Goal: Task Accomplishment & Management: Manage account settings

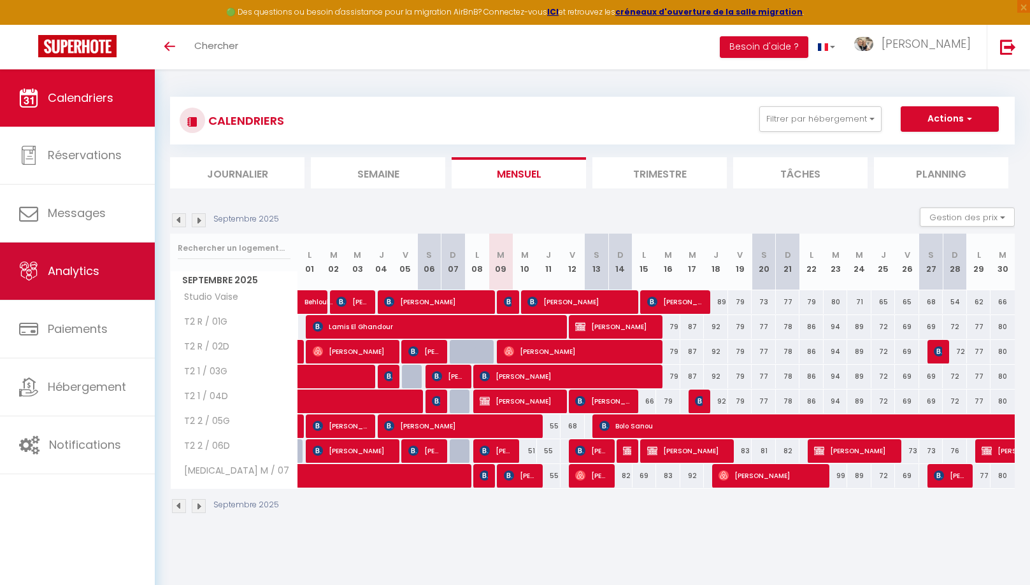
click at [101, 285] on link "Analytics" at bounding box center [77, 271] width 155 height 57
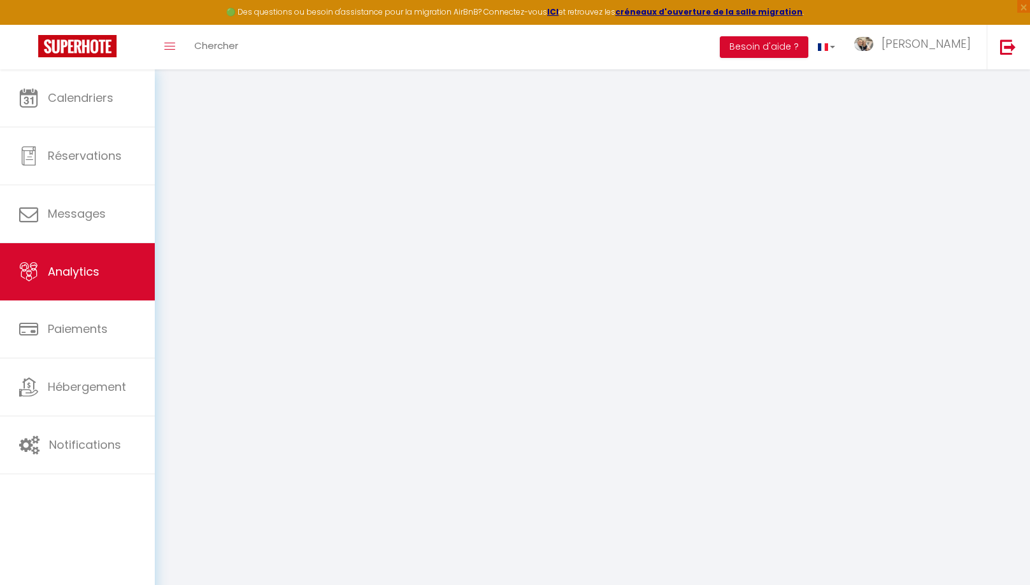
select select "2025"
select select "9"
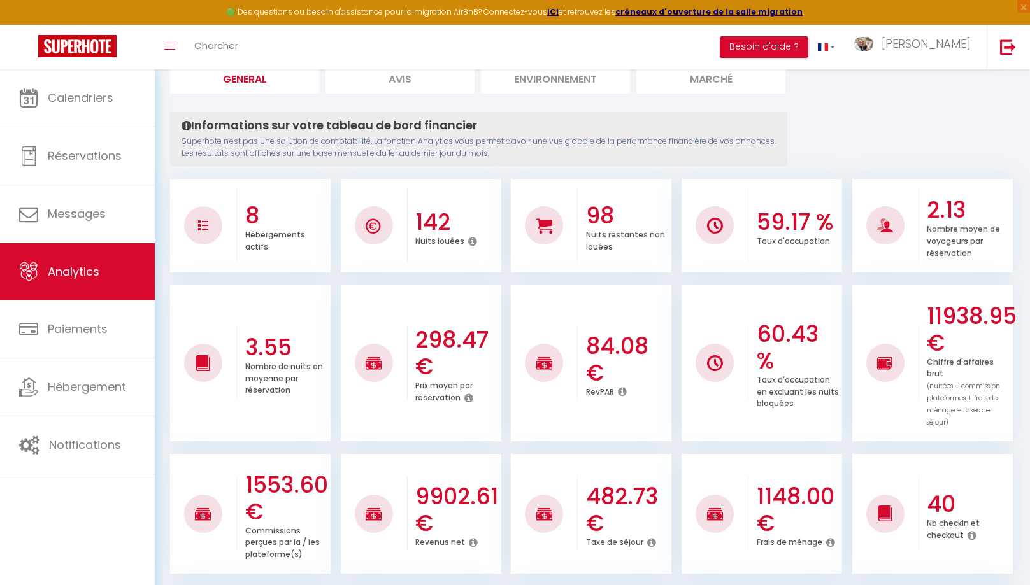
scroll to position [103, 0]
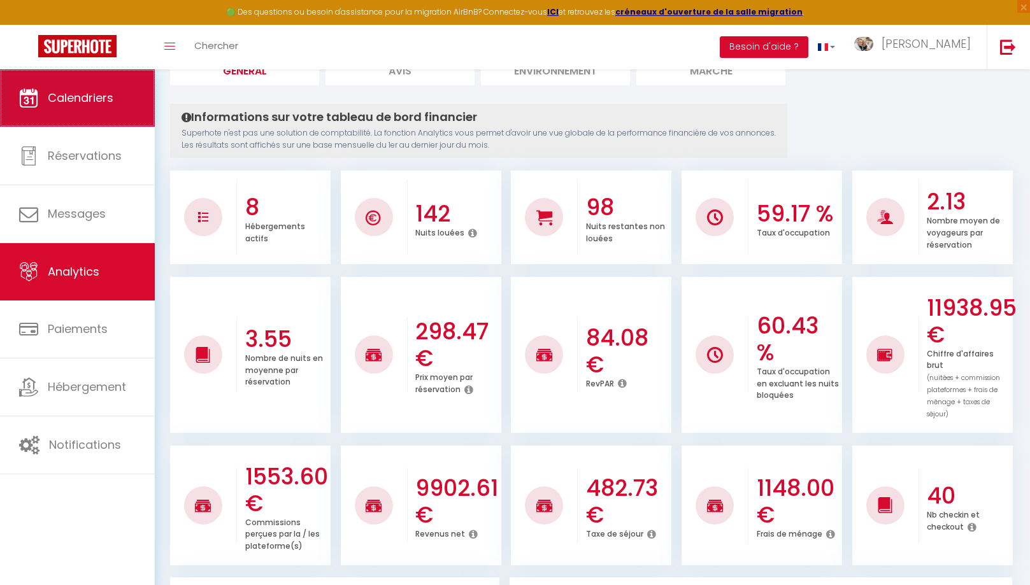
click at [90, 111] on link "Calendriers" at bounding box center [77, 97] width 155 height 57
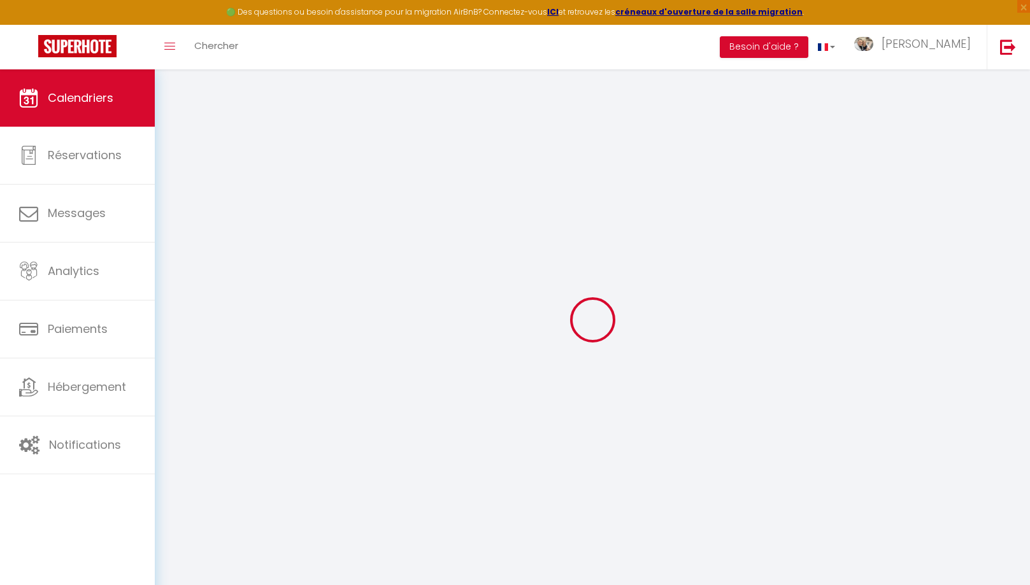
select select
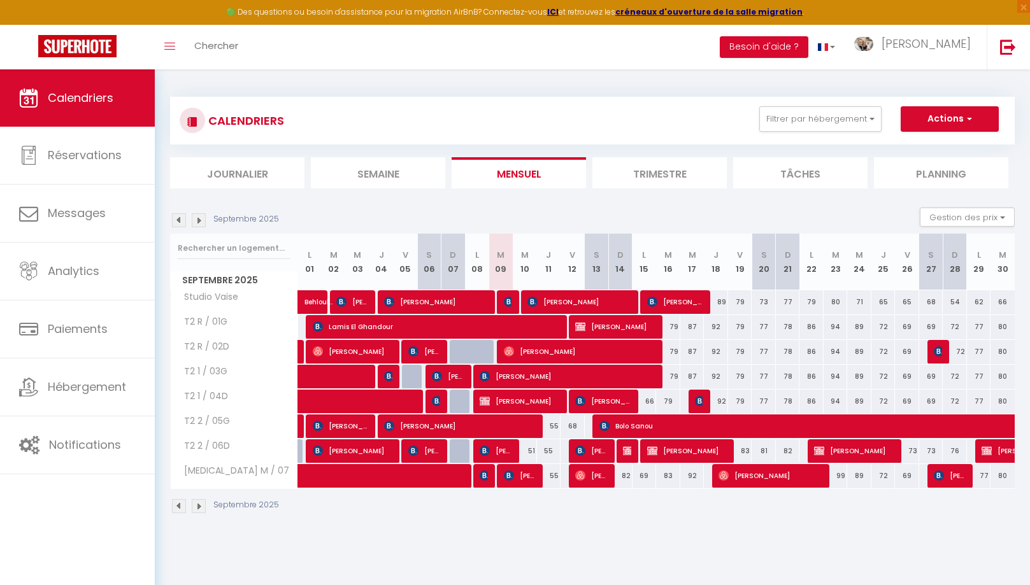
click at [508, 306] on img at bounding box center [509, 302] width 10 height 10
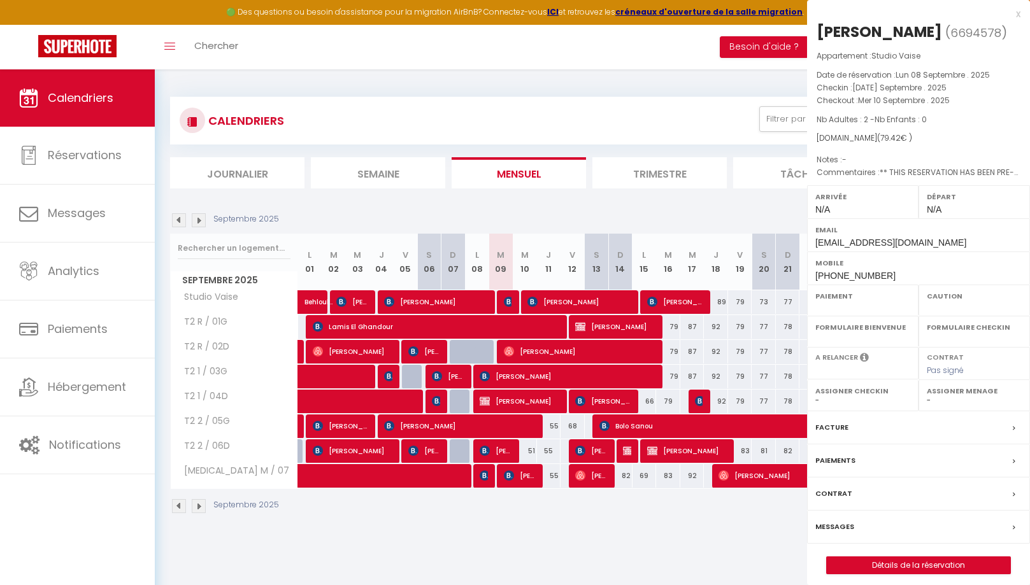
select select "OK"
select select "0"
select select "1"
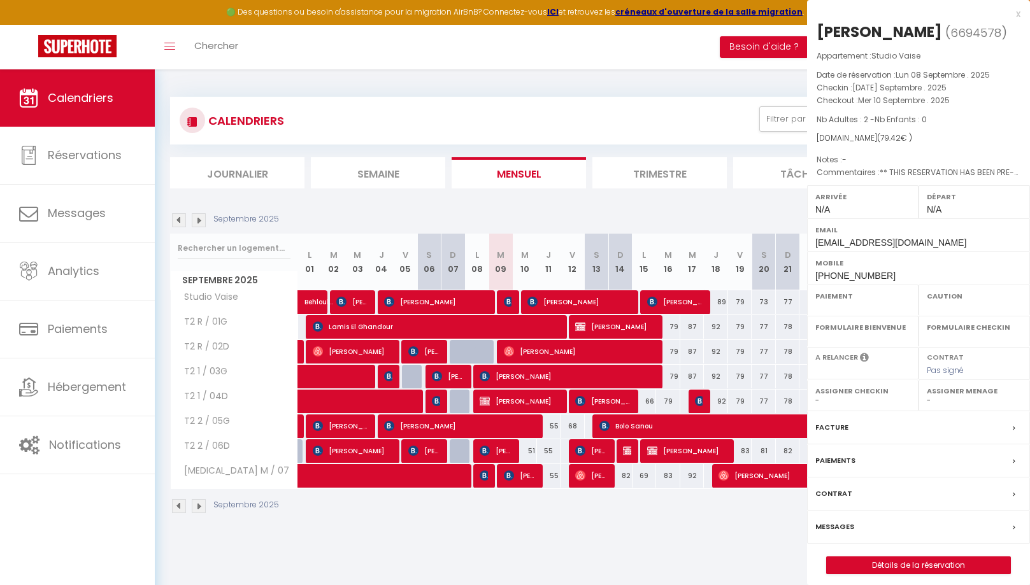
select select
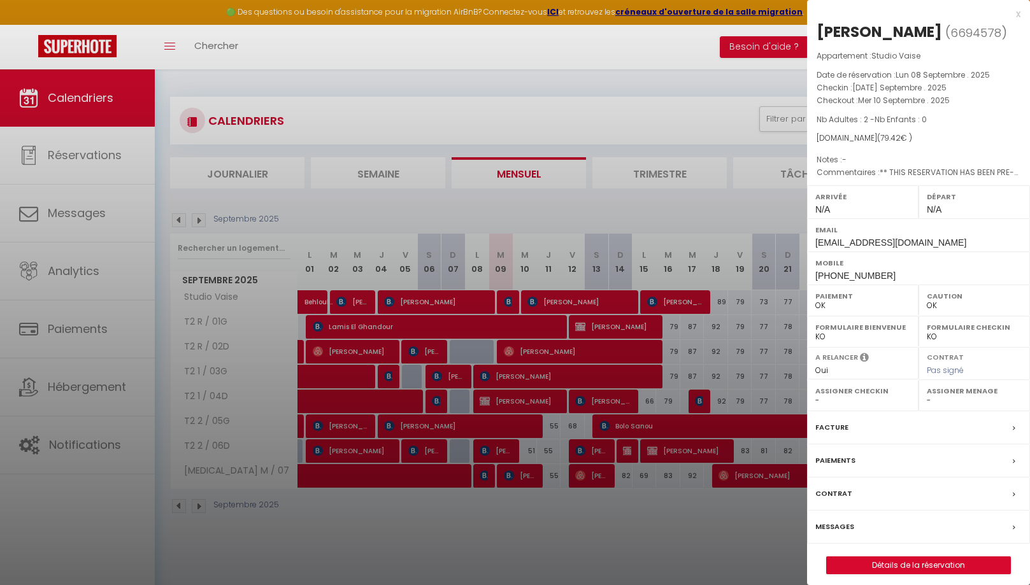
click at [837, 461] on label "Paiements" at bounding box center [835, 460] width 40 height 13
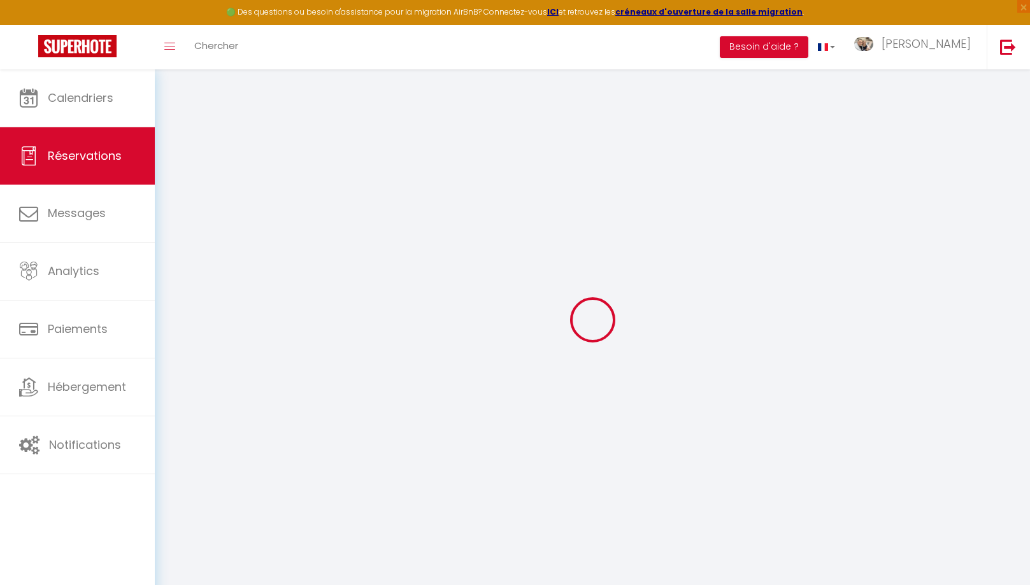
select select
checkbox input "false"
select select
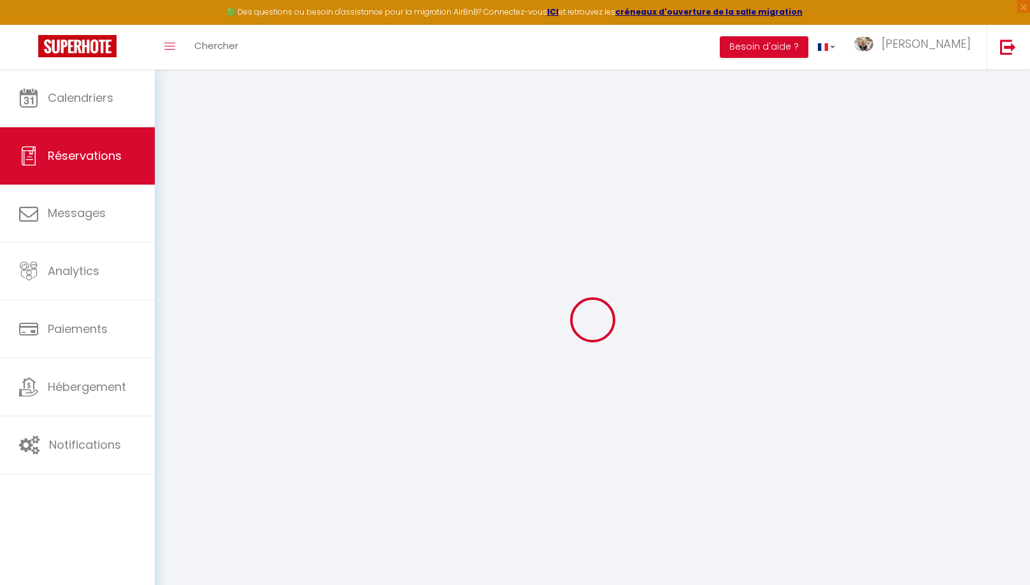
checkbox input "false"
select select
checkbox input "false"
type textarea "** THIS RESERVATION HAS BEEN PRE-PAID ** BOOKING NOTE : Payment charge is EUR 1…"
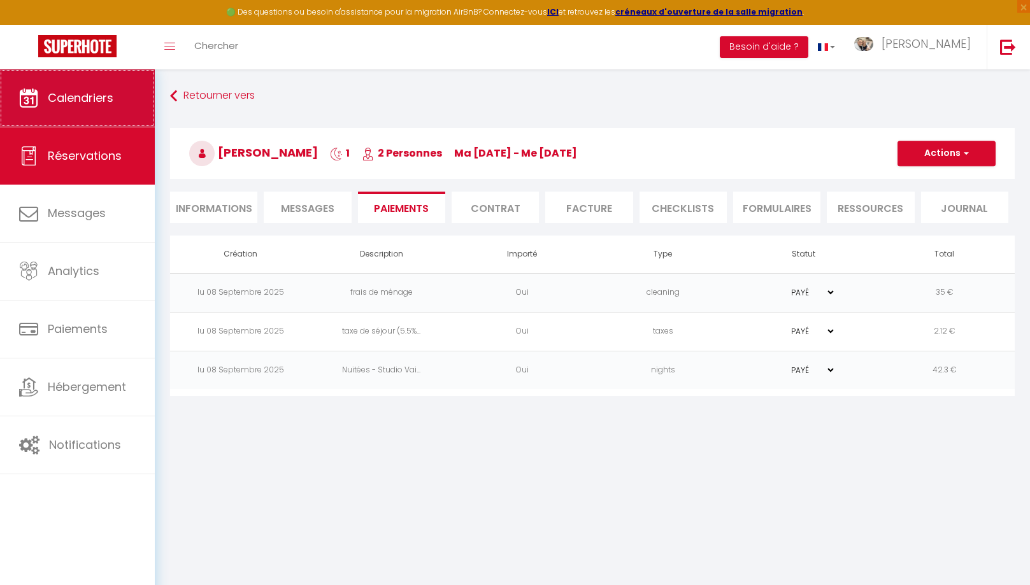
click at [58, 106] on span "Calendriers" at bounding box center [81, 98] width 66 height 16
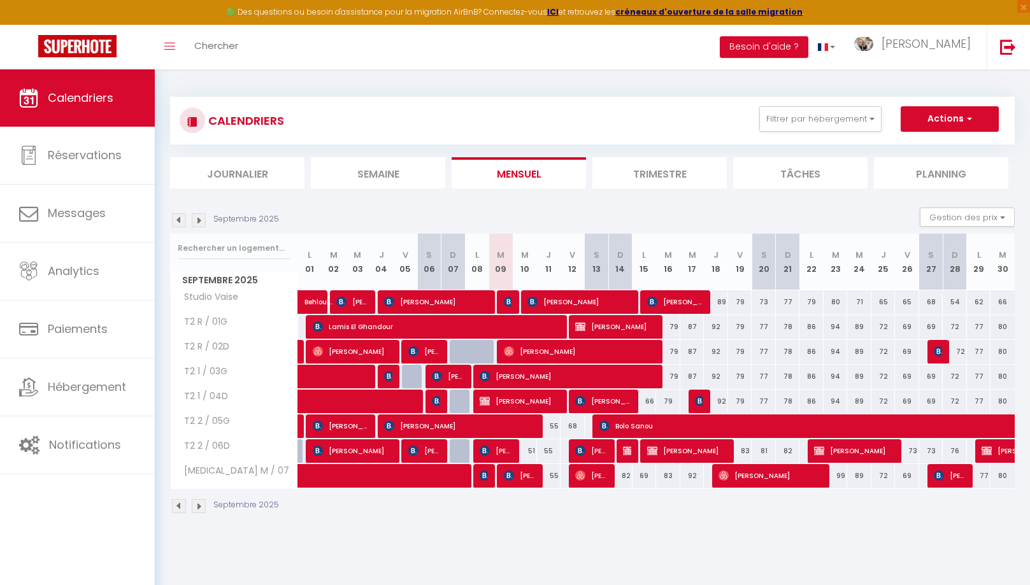
click at [589, 401] on span "[PERSON_NAME]" at bounding box center [603, 401] width 57 height 24
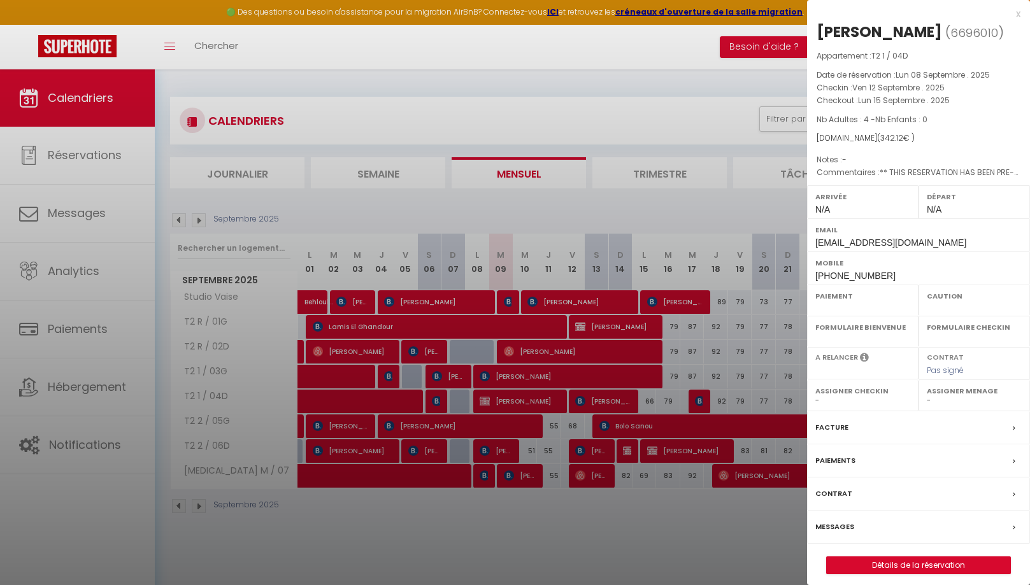
select select "OK"
select select "KO"
select select "0"
select select "1"
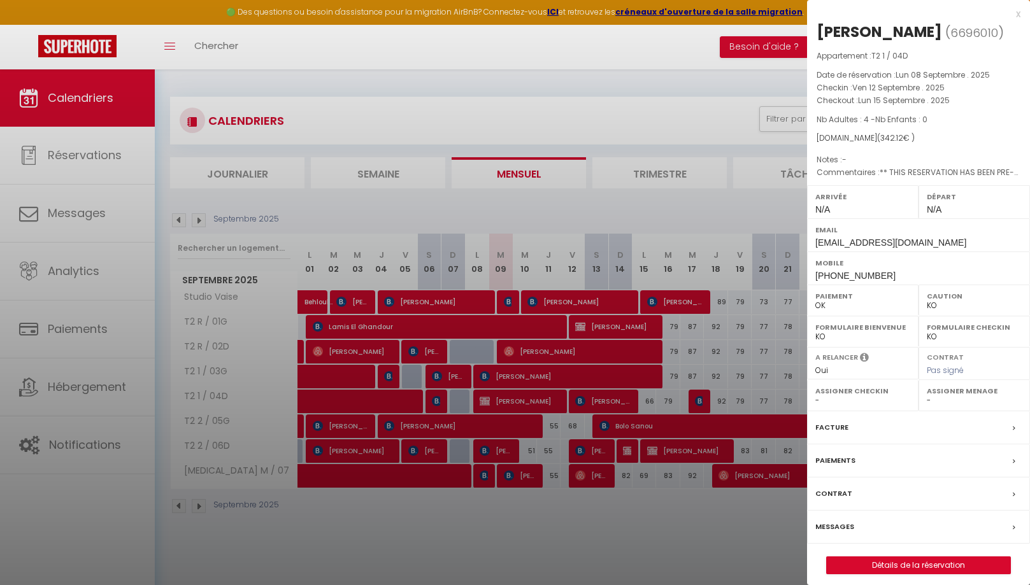
select select
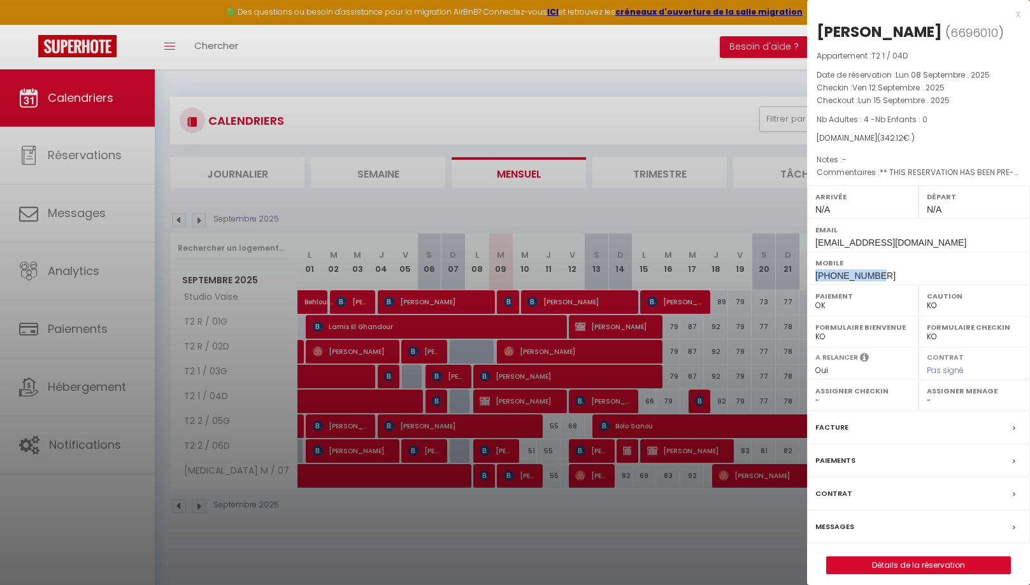
drag, startPoint x: 887, startPoint y: 271, endPoint x: 815, endPoint y: 274, distance: 72.7
click at [815, 274] on div "Mobile +33686150425" at bounding box center [918, 268] width 223 height 33
copy span "+33686150425"
click at [1017, 15] on div "x" at bounding box center [913, 13] width 213 height 15
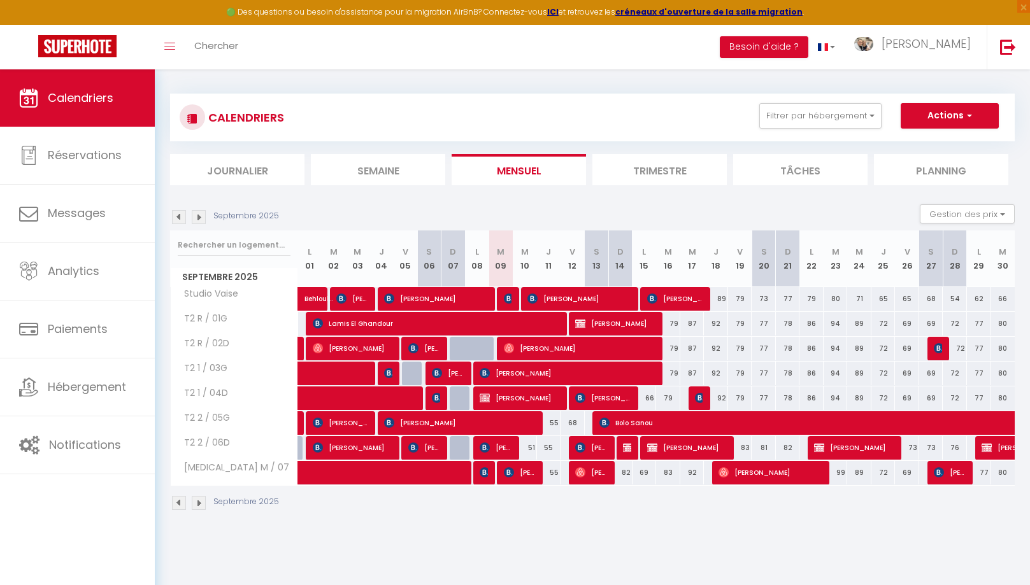
scroll to position [4, 0]
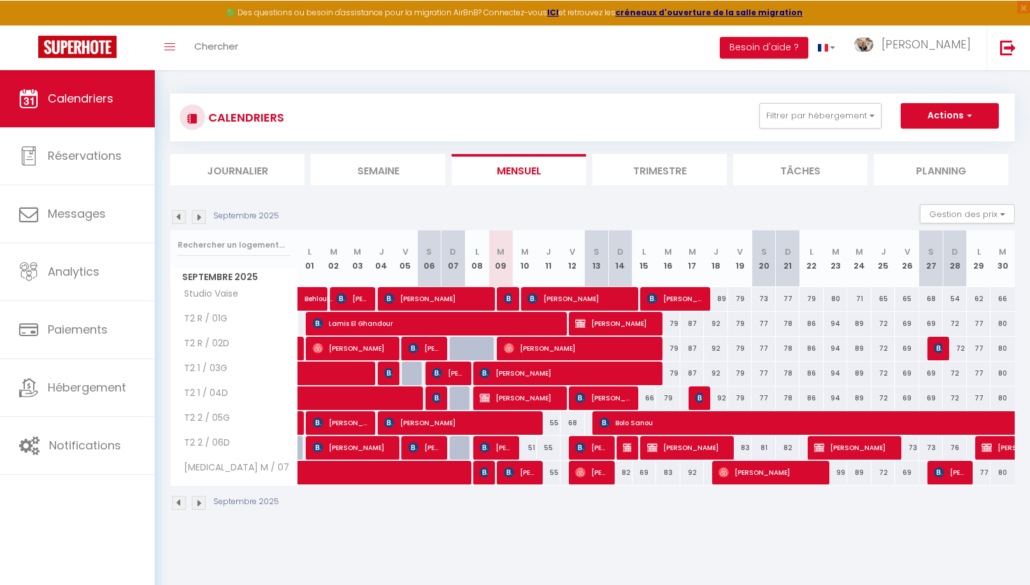
click at [585, 401] on span "[PERSON_NAME]" at bounding box center [603, 397] width 57 height 24
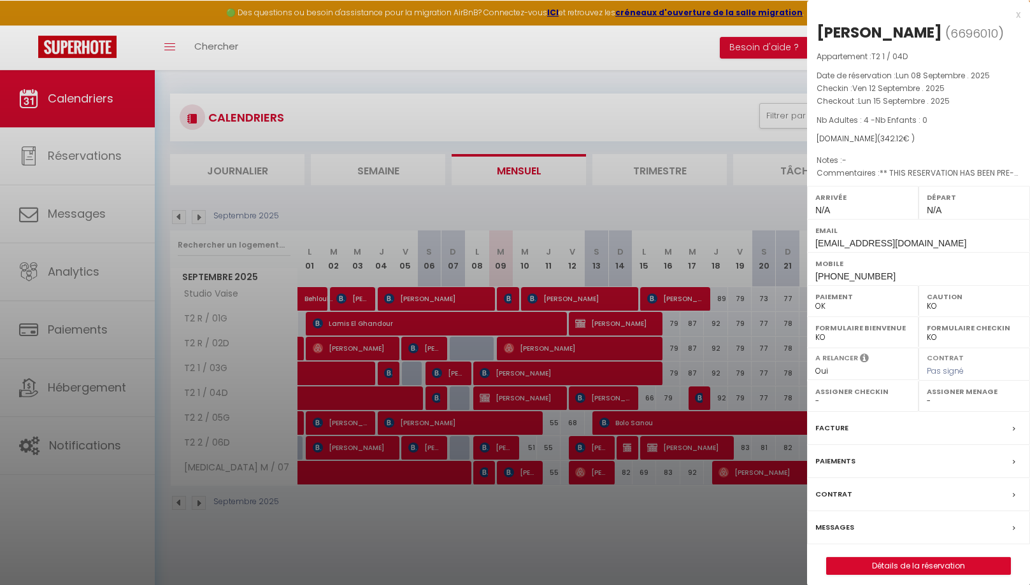
scroll to position [3, 0]
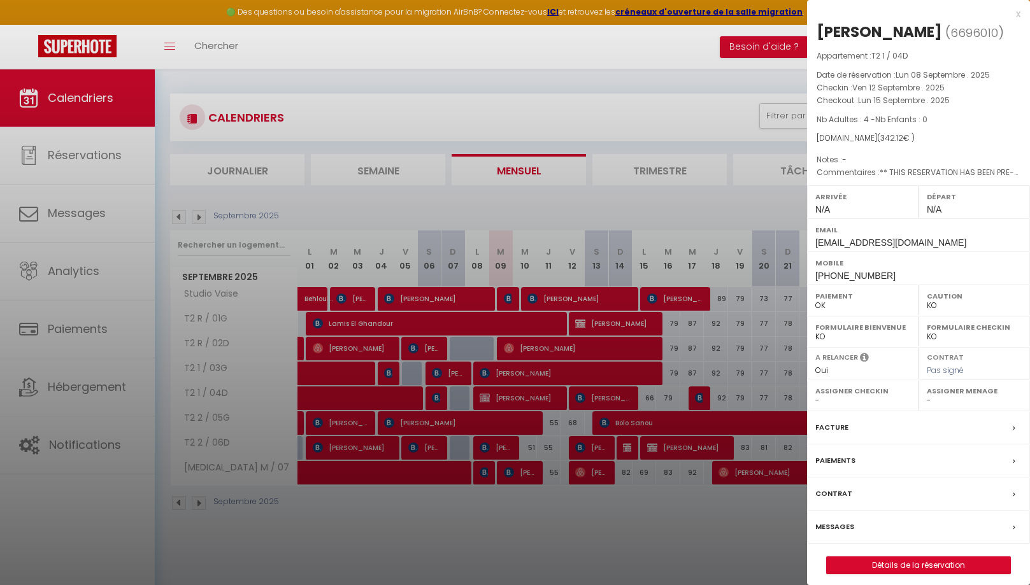
click at [1018, 15] on div "x" at bounding box center [913, 13] width 213 height 15
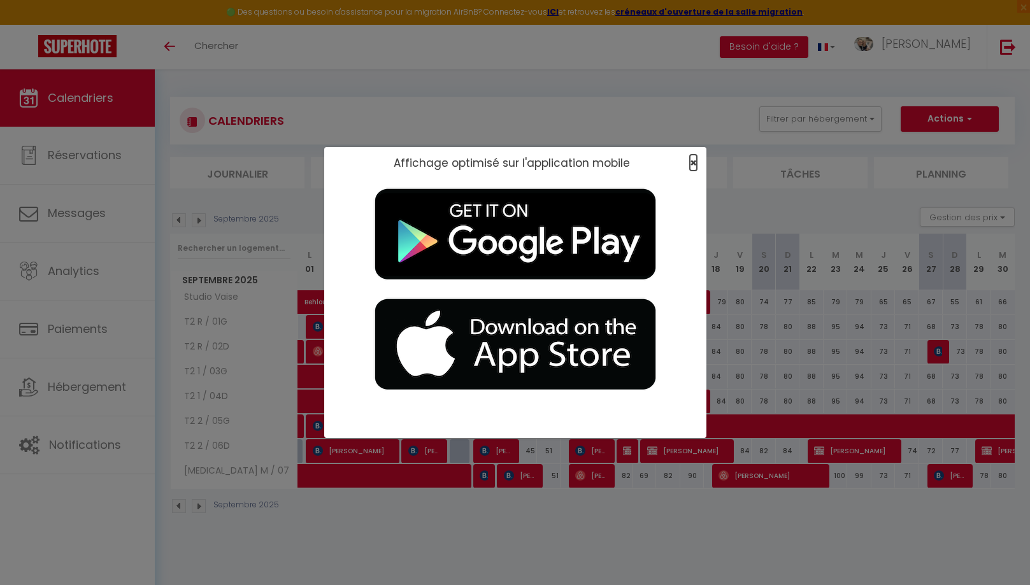
click at [566, 161] on span "×" at bounding box center [693, 163] width 7 height 16
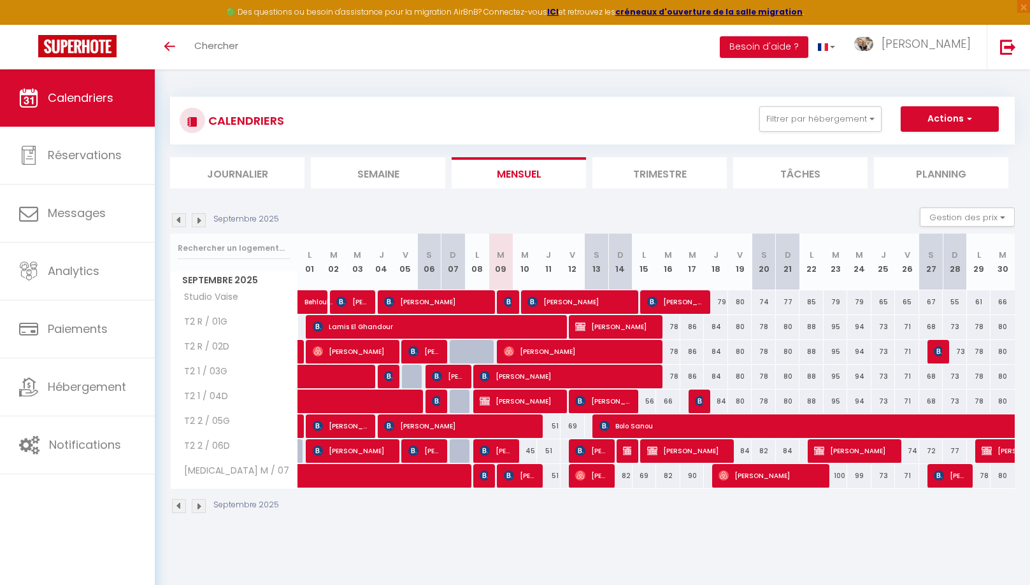
click at [566, 450] on img at bounding box center [628, 451] width 10 height 10
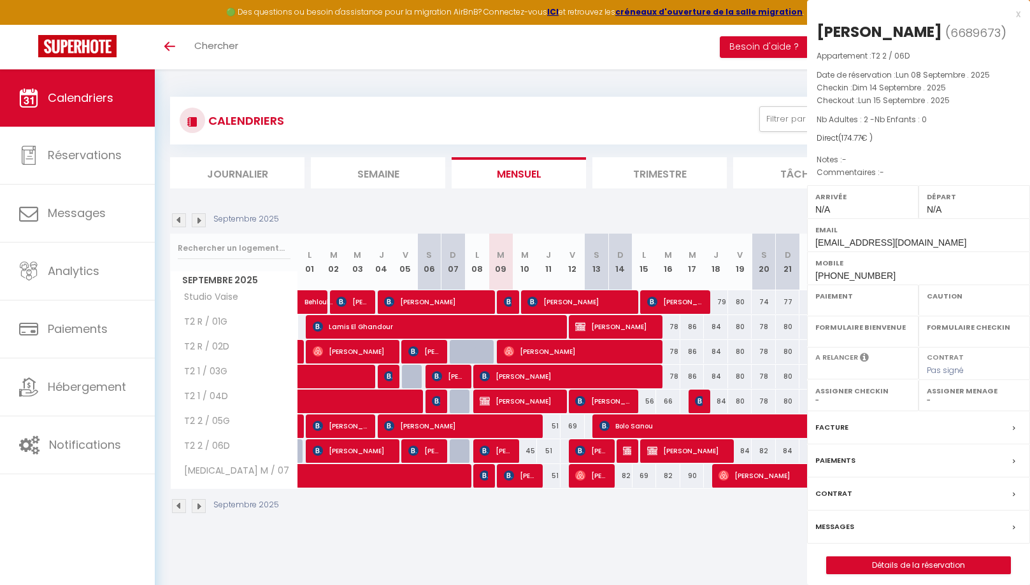
select select "OK"
select select "0"
select select "1"
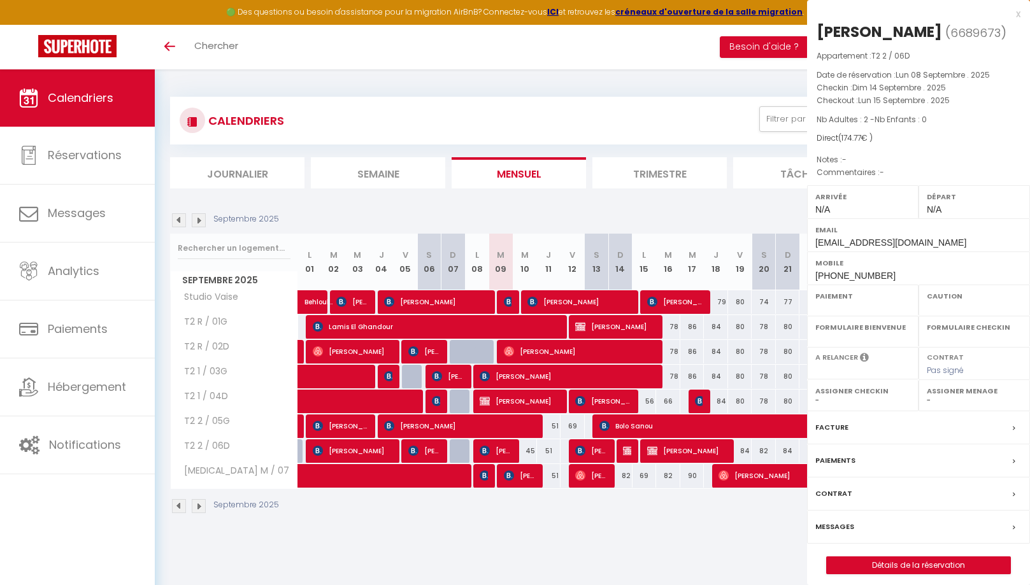
select select
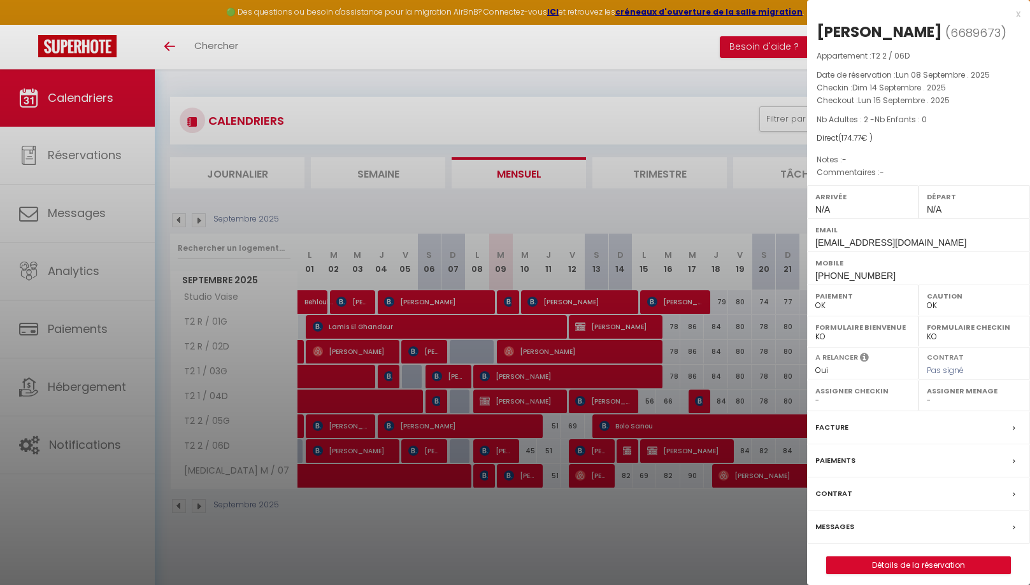
click at [566, 534] on label "Messages" at bounding box center [834, 526] width 39 height 13
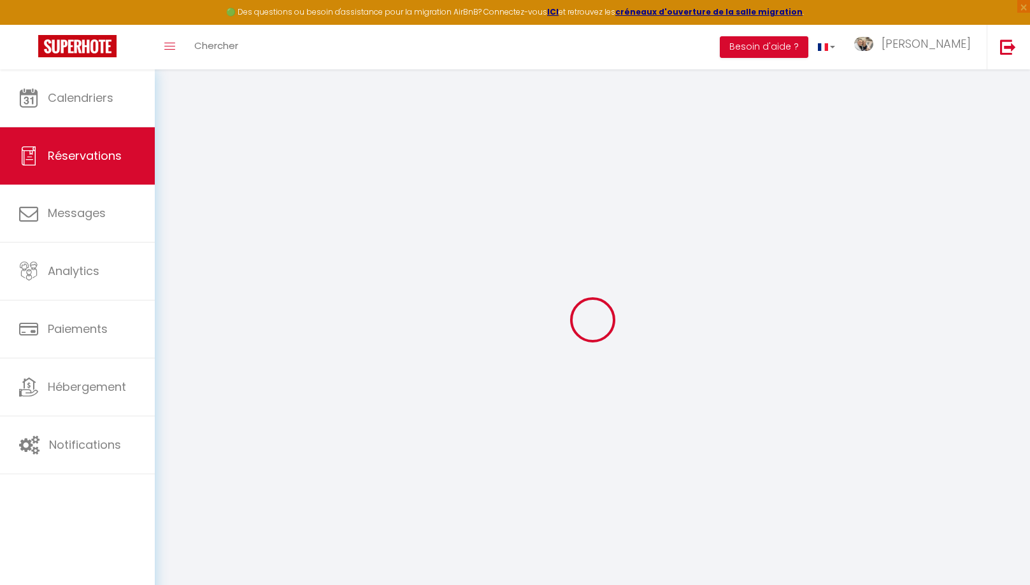
select select
checkbox input "false"
select select
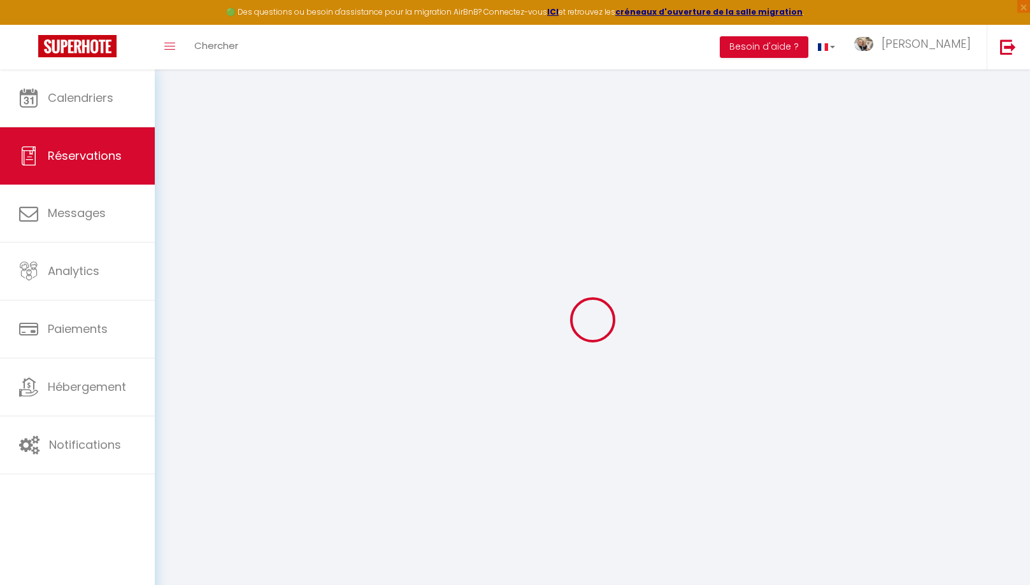
checkbox input "false"
select select
checkbox input "false"
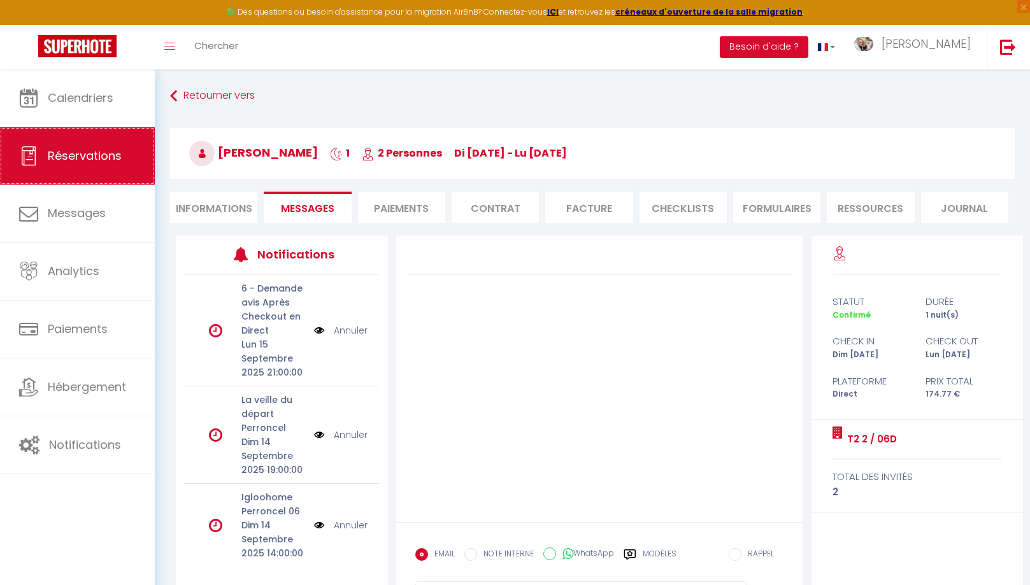
click at [78, 164] on span "Réservations" at bounding box center [85, 156] width 74 height 16
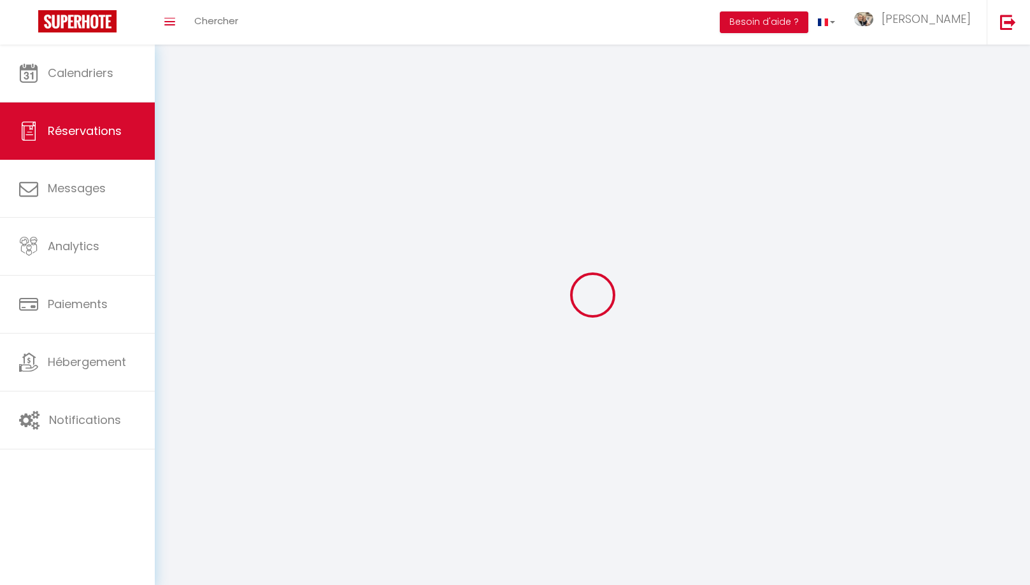
select select "no_show"
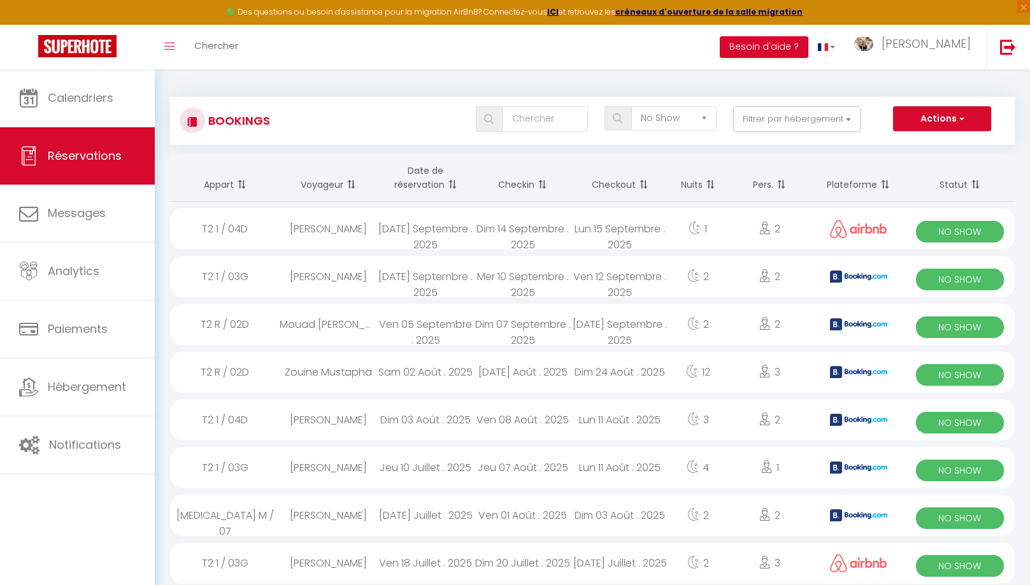
click at [313, 233] on div "[PERSON_NAME]" at bounding box center [328, 228] width 97 height 41
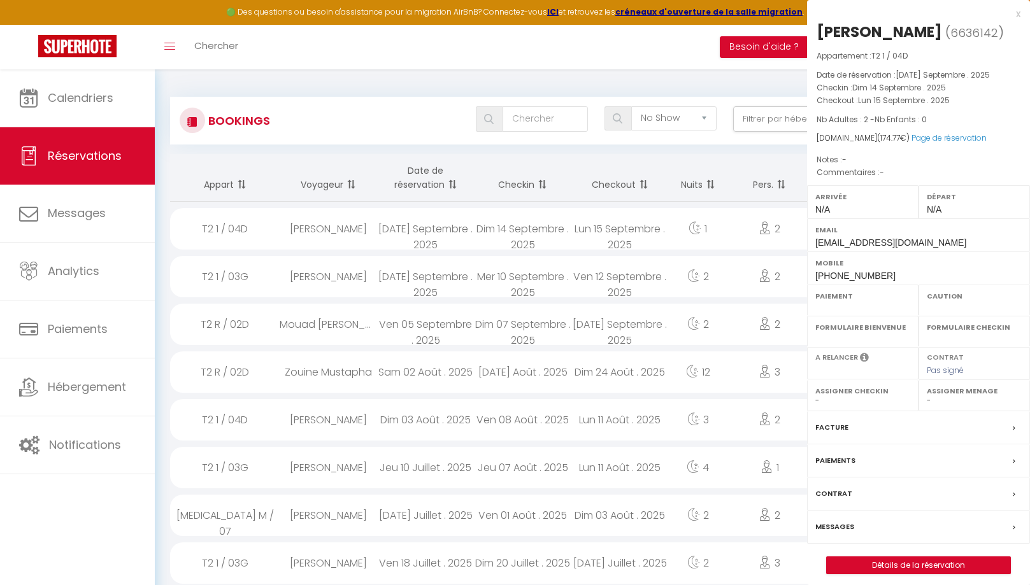
select select "OK"
select select "0"
select select "1"
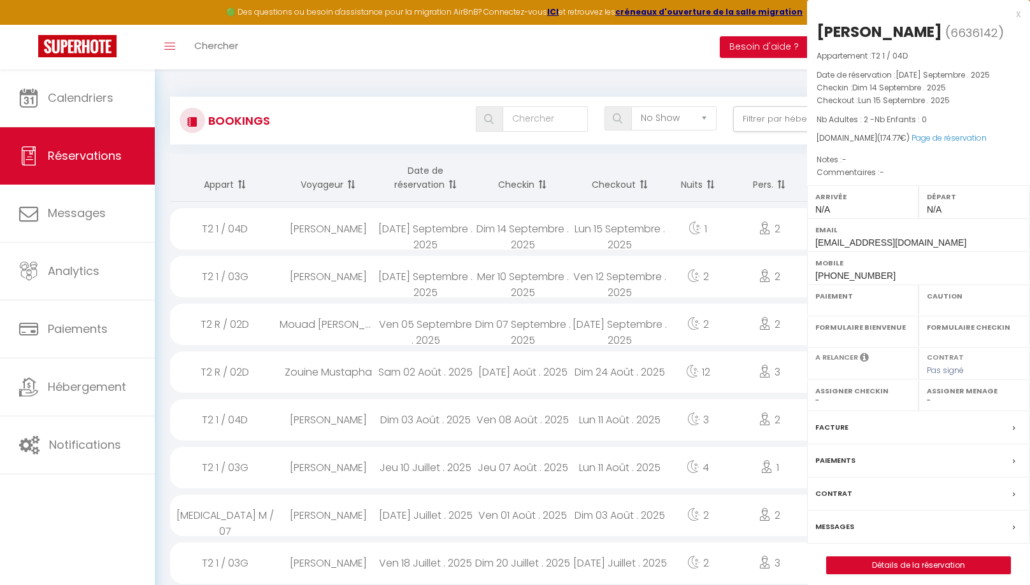
select select
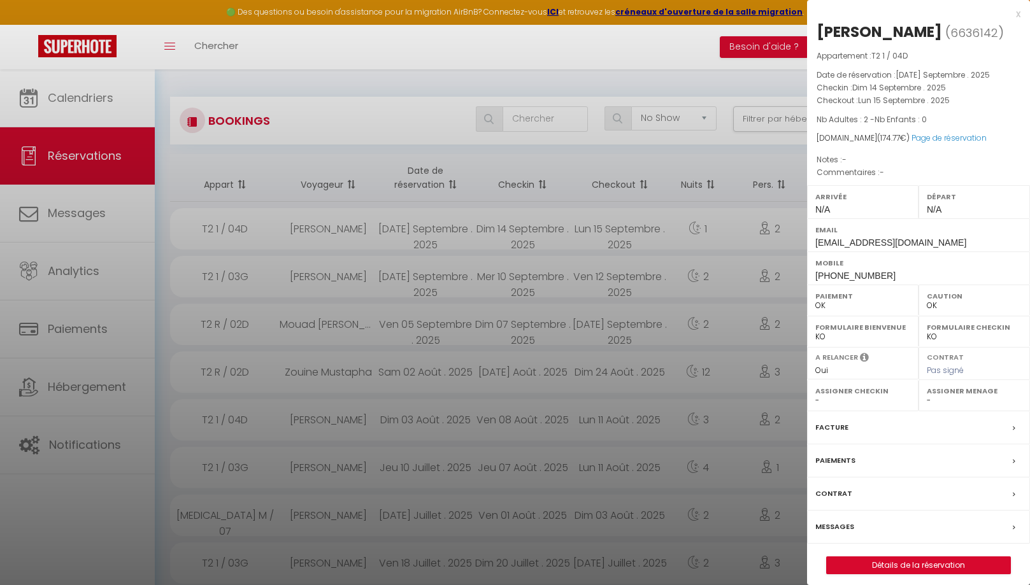
click at [566, 534] on label "Messages" at bounding box center [834, 526] width 39 height 13
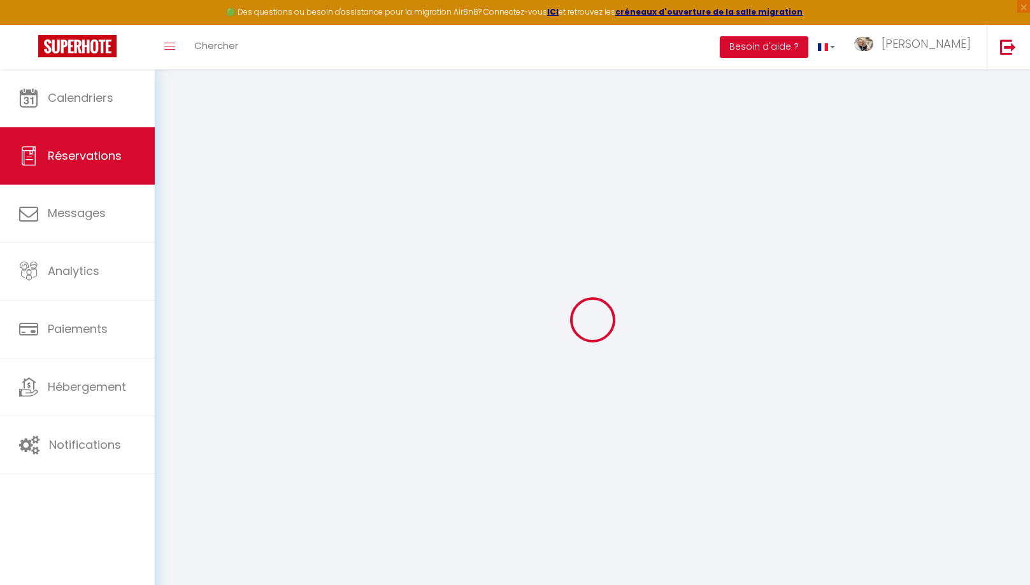
select select
checkbox input "false"
select select
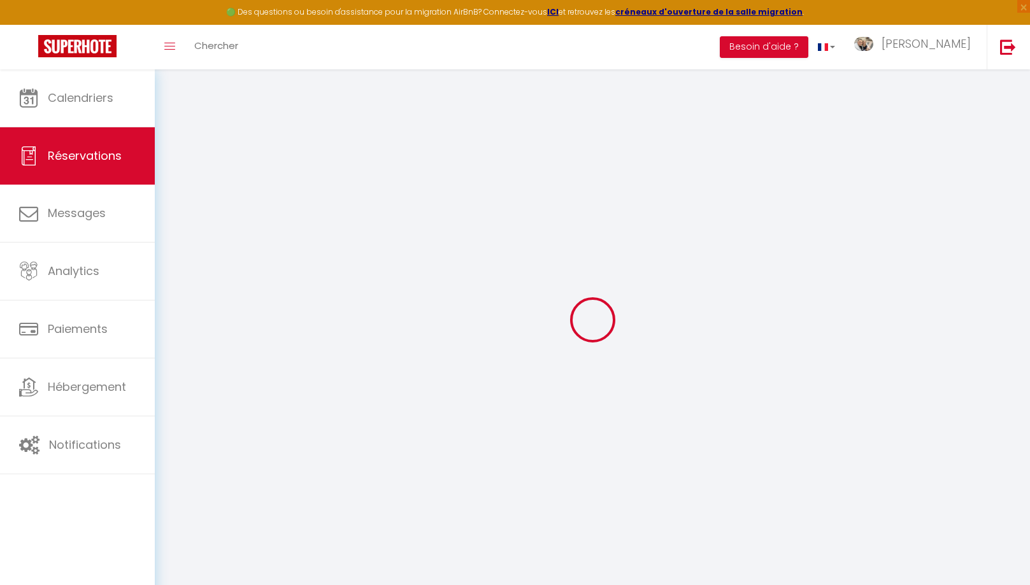
select select
checkbox input "false"
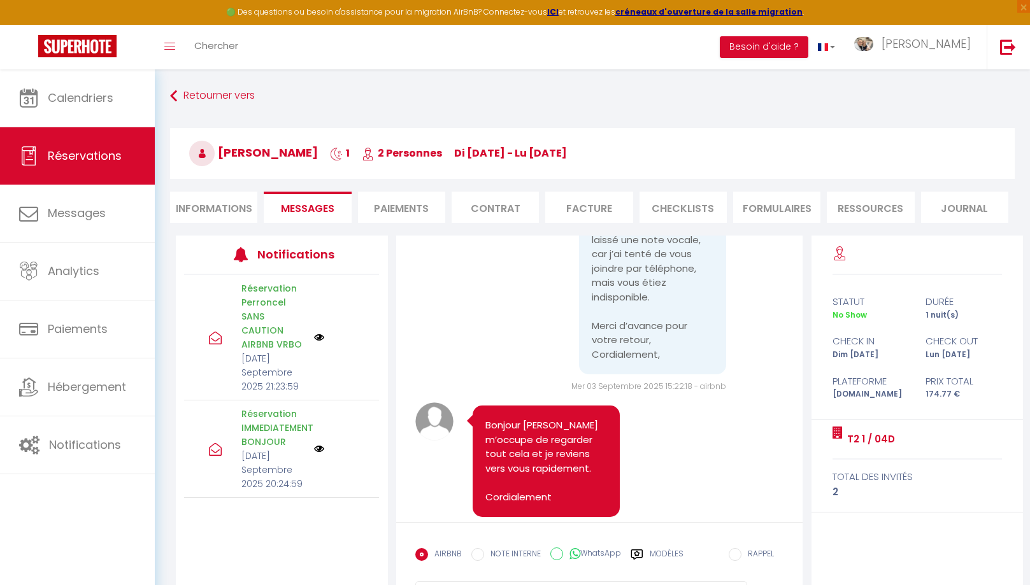
scroll to position [2637, 0]
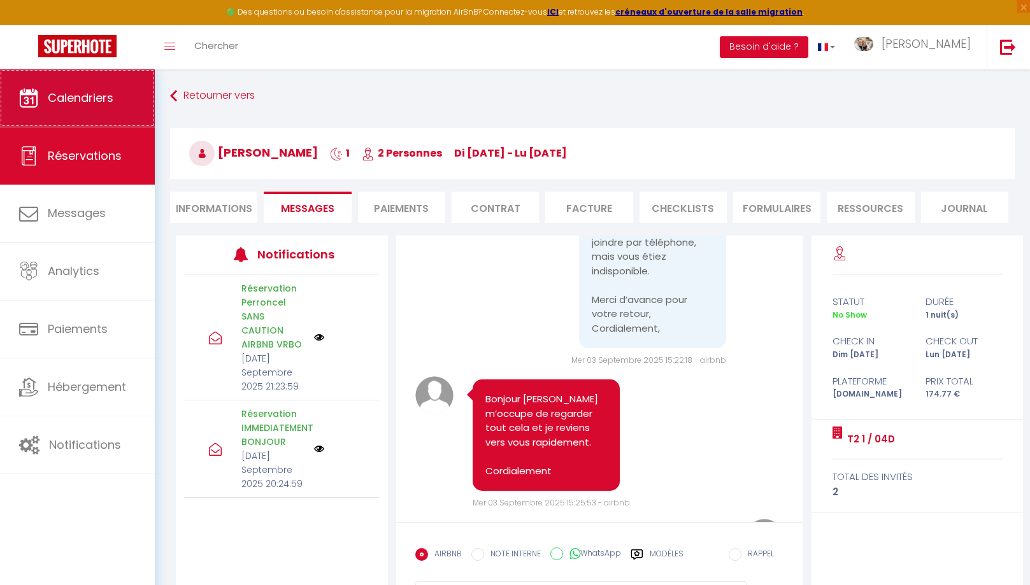
click at [82, 102] on span "Calendriers" at bounding box center [81, 98] width 66 height 16
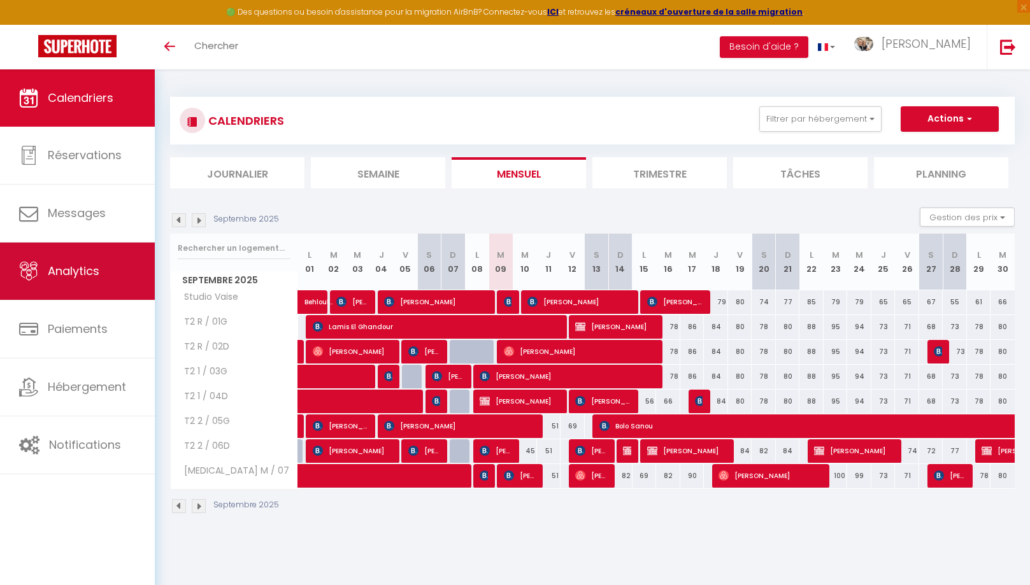
click at [81, 278] on span "Analytics" at bounding box center [74, 271] width 52 height 16
select select "2025"
select select "9"
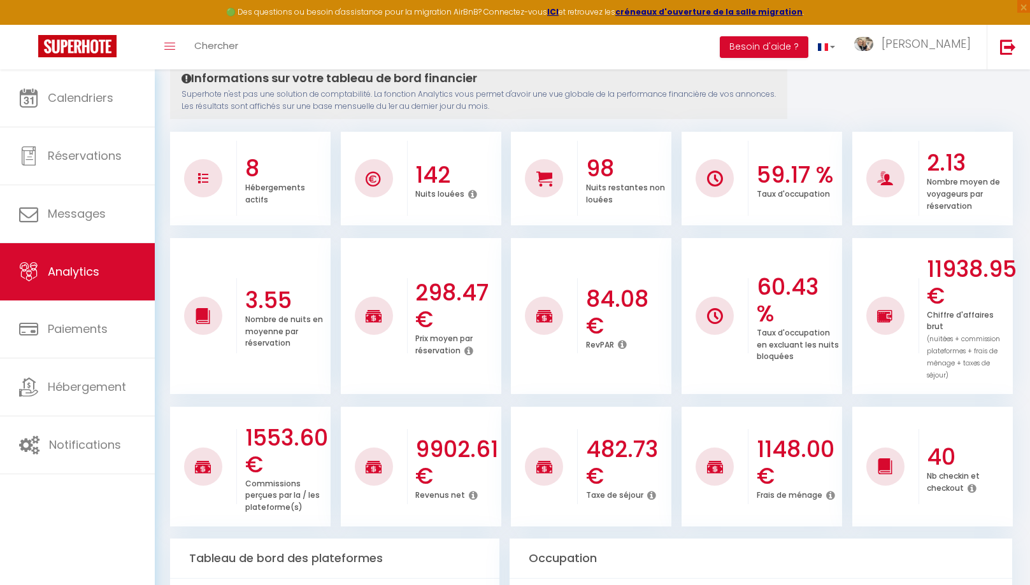
scroll to position [148, 0]
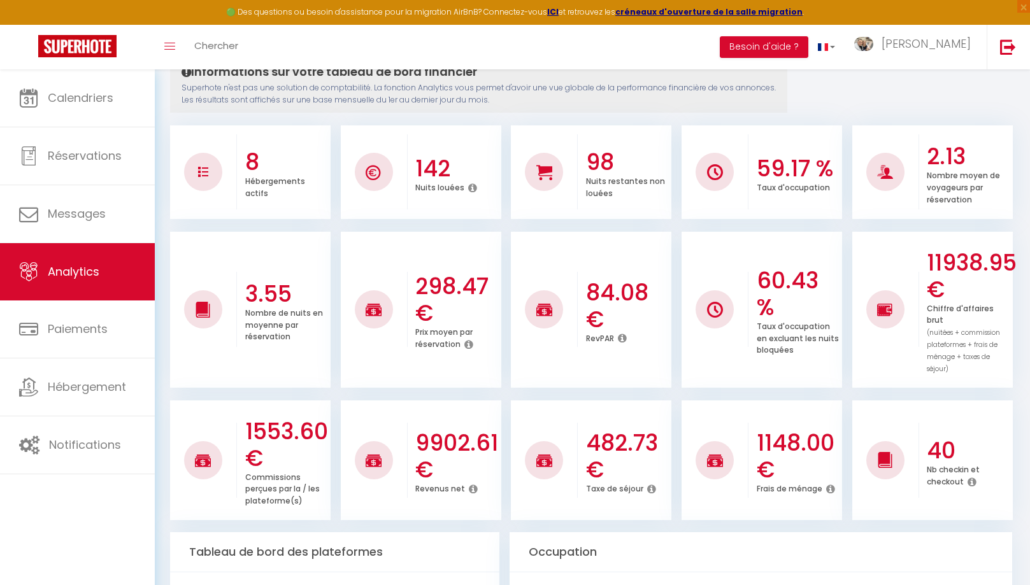
click at [625, 333] on icon at bounding box center [622, 338] width 9 height 10
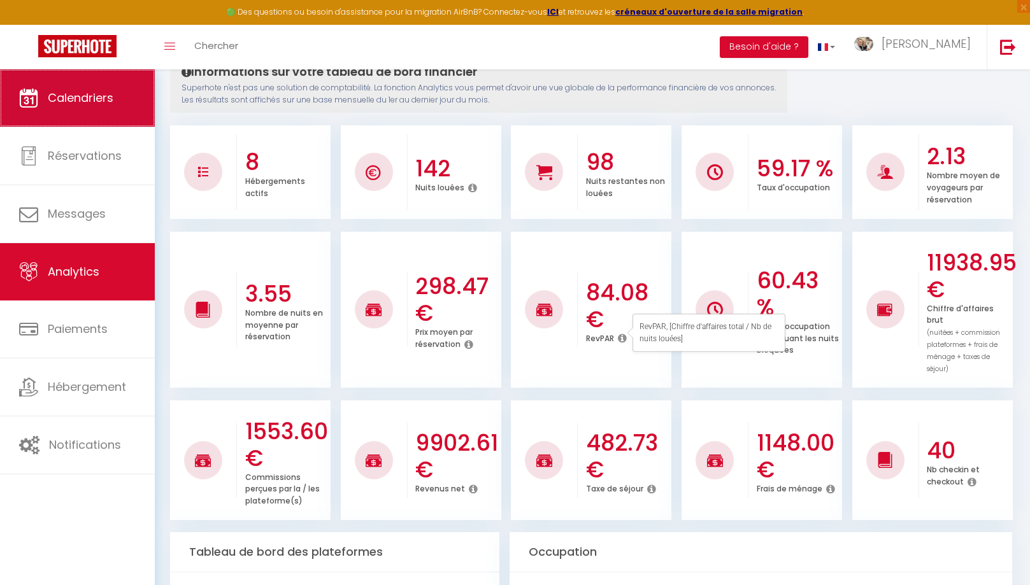
click at [90, 95] on span "Calendriers" at bounding box center [81, 98] width 66 height 16
